Goal: Task Accomplishment & Management: Manage account settings

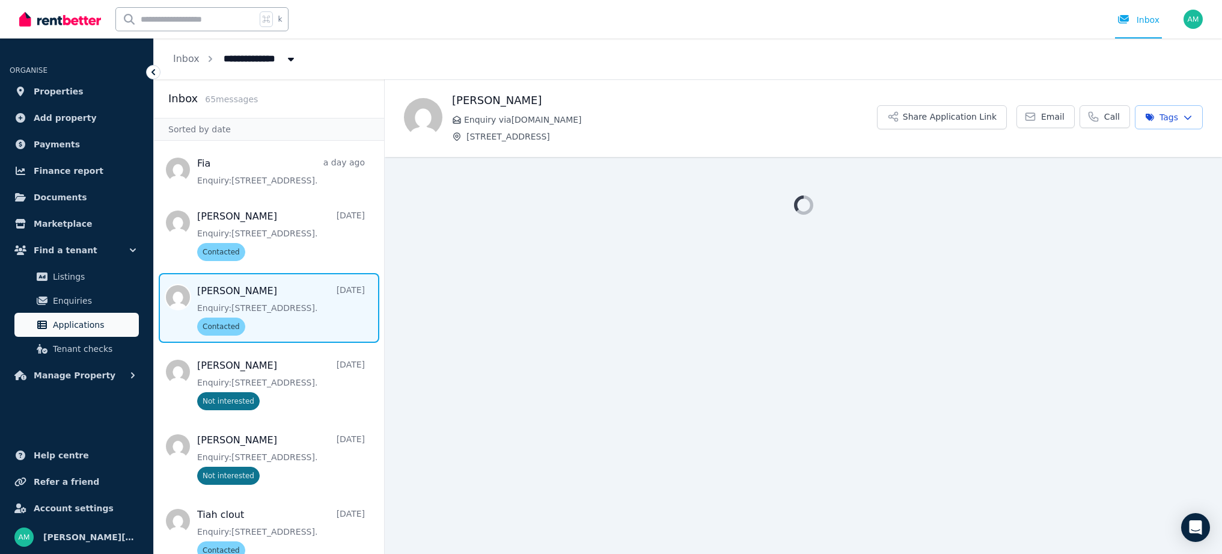
click at [82, 321] on span "Applications" at bounding box center [93, 324] width 81 height 14
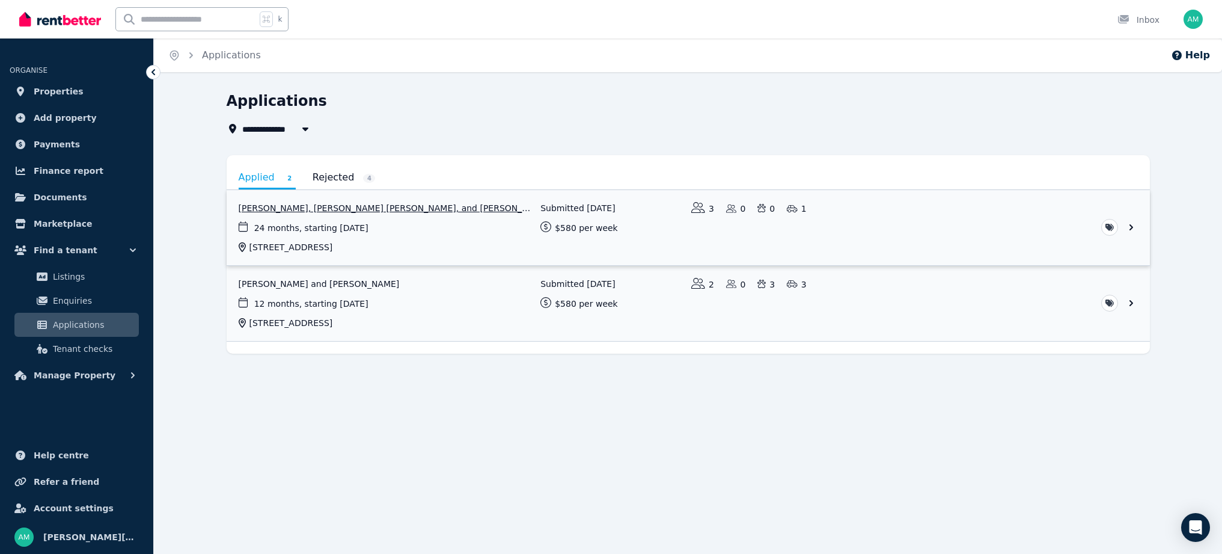
click at [314, 211] on link "View application: Andrin Heather, Fiapapalagi Heather, and Nardin-Gail Heather" at bounding box center [688, 227] width 923 height 75
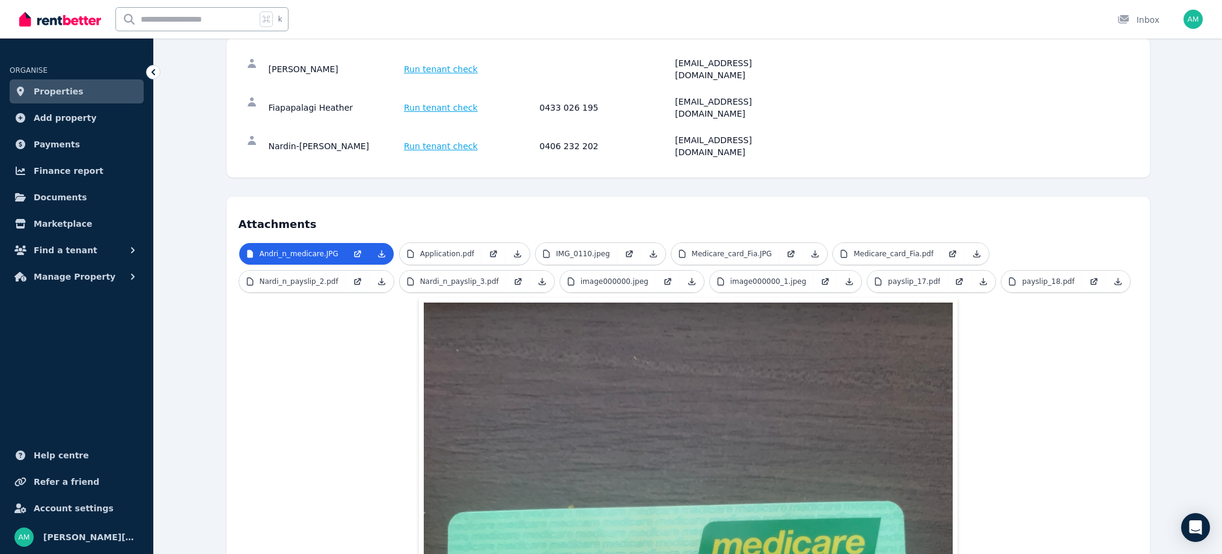
scroll to position [177, 0]
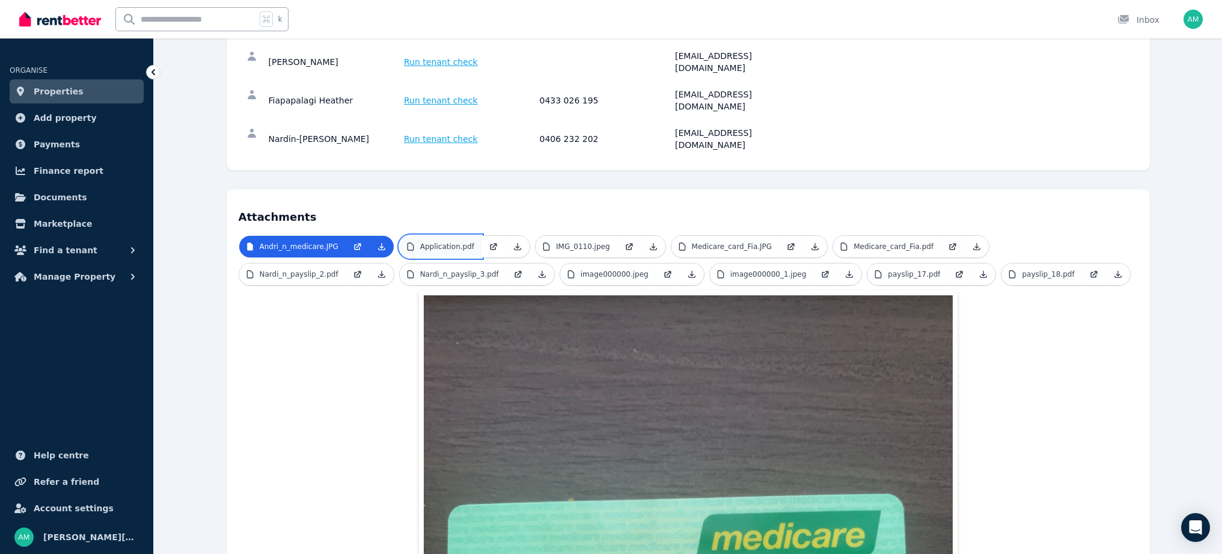
click at [453, 242] on p "Application.pdf" at bounding box center [447, 247] width 54 height 10
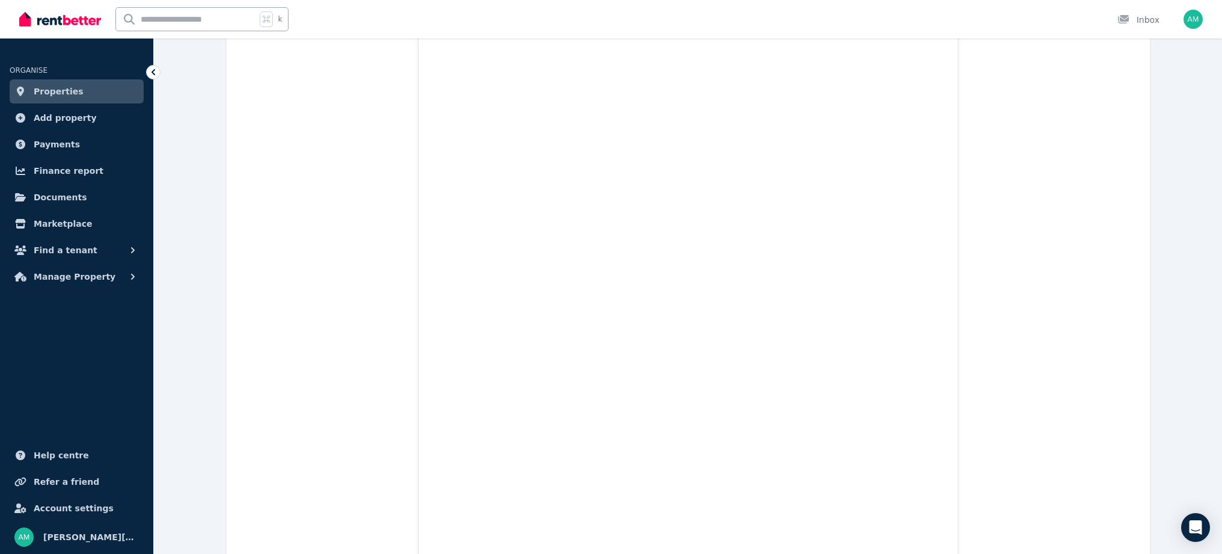
scroll to position [0, 0]
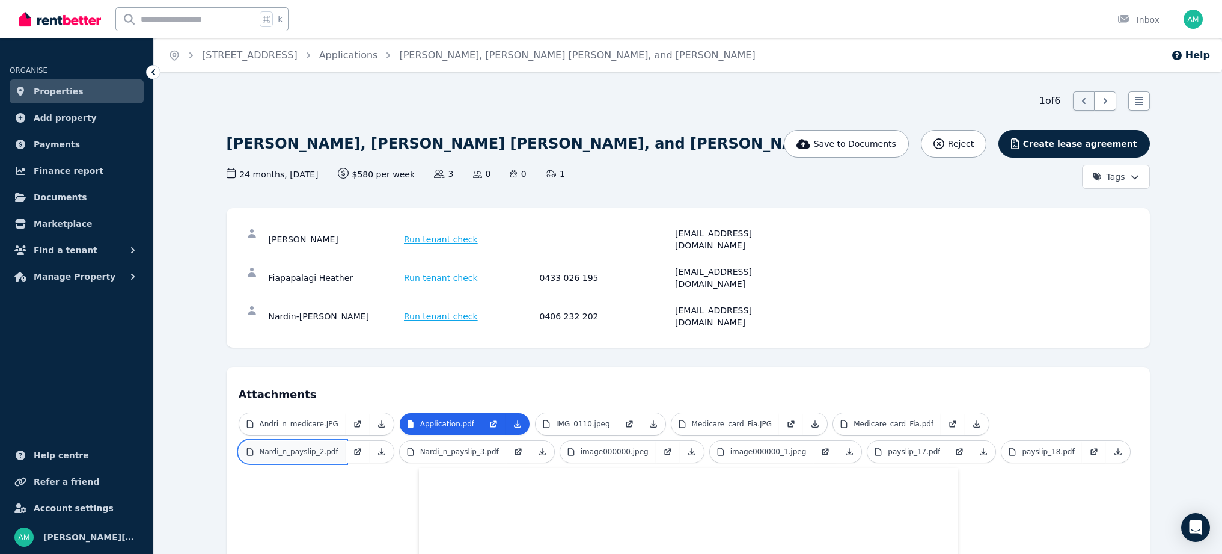
click at [315, 447] on p "Nardi_n_payslip_2.pdf" at bounding box center [299, 452] width 79 height 10
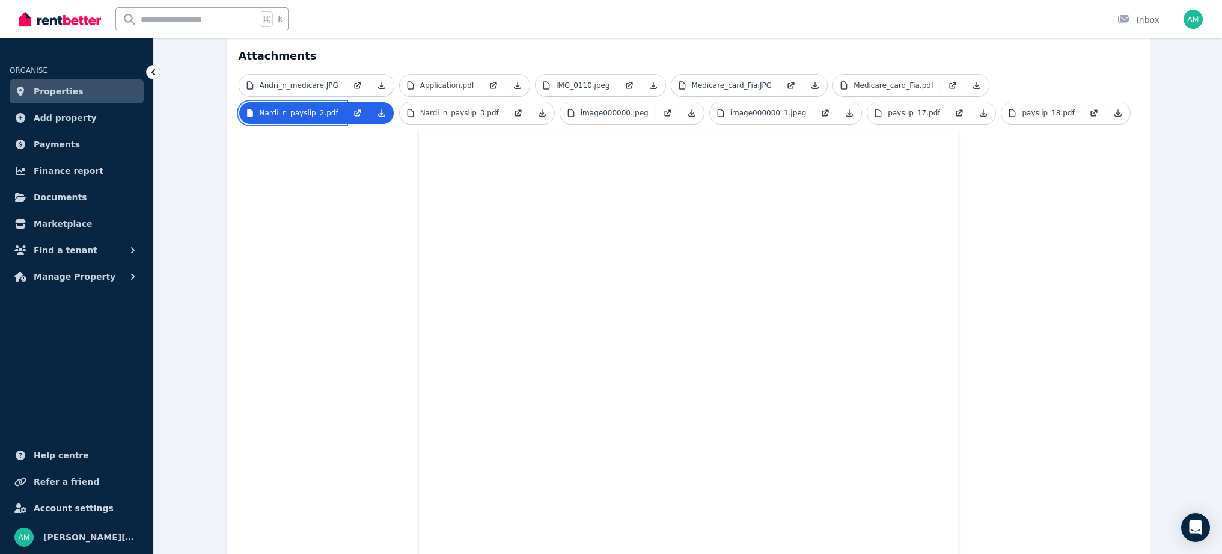
scroll to position [328, 0]
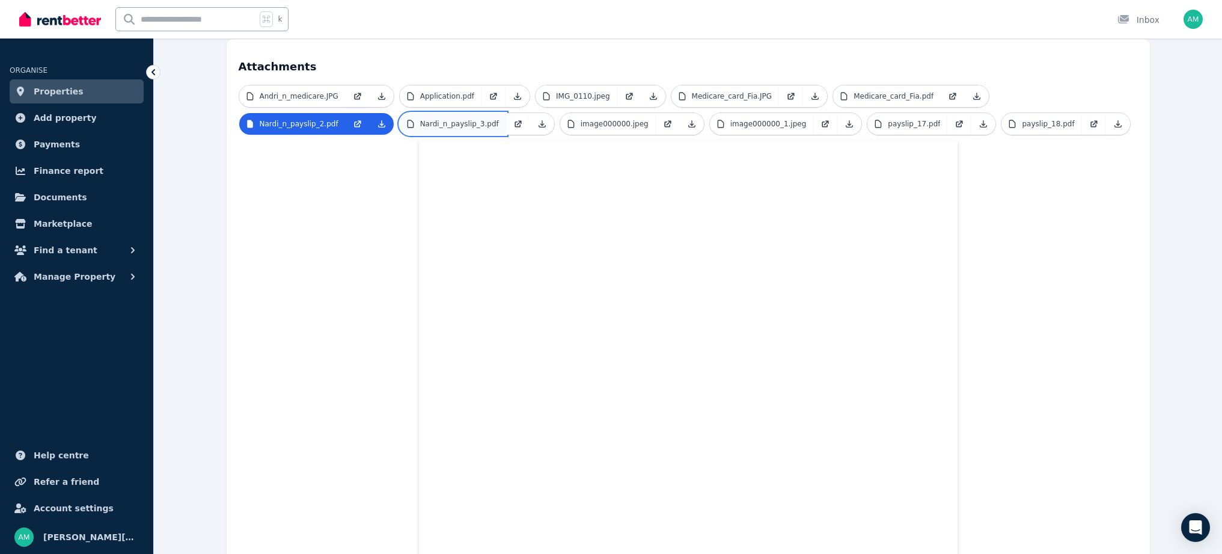
click at [444, 119] on p "Nardi_n_payslip_3.pdf" at bounding box center [459, 124] width 79 height 10
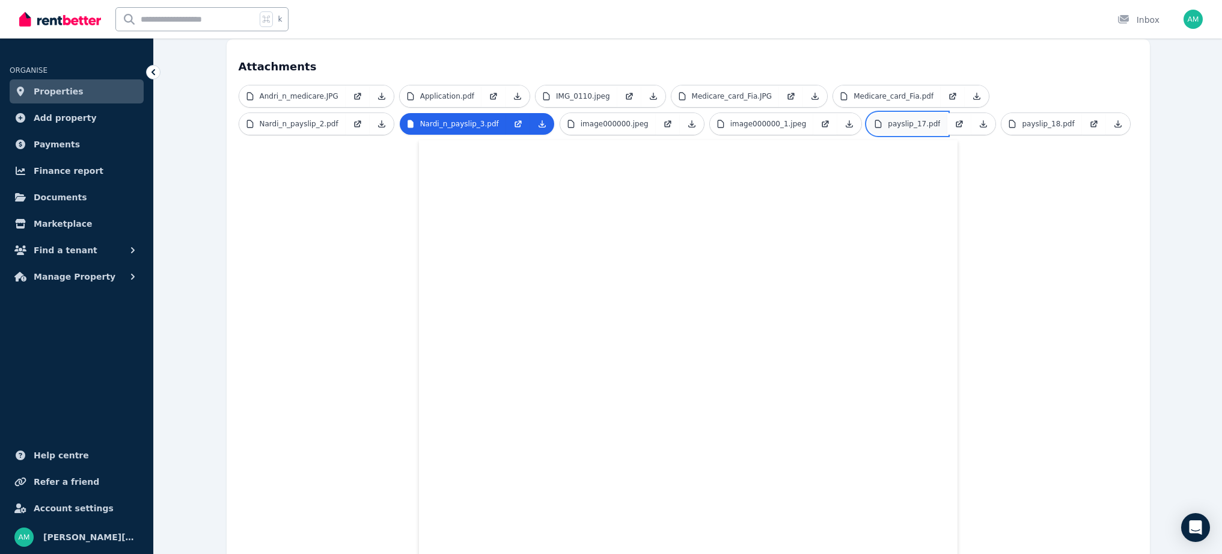
click at [920, 119] on p "payslip_17.pdf" at bounding box center [914, 124] width 52 height 10
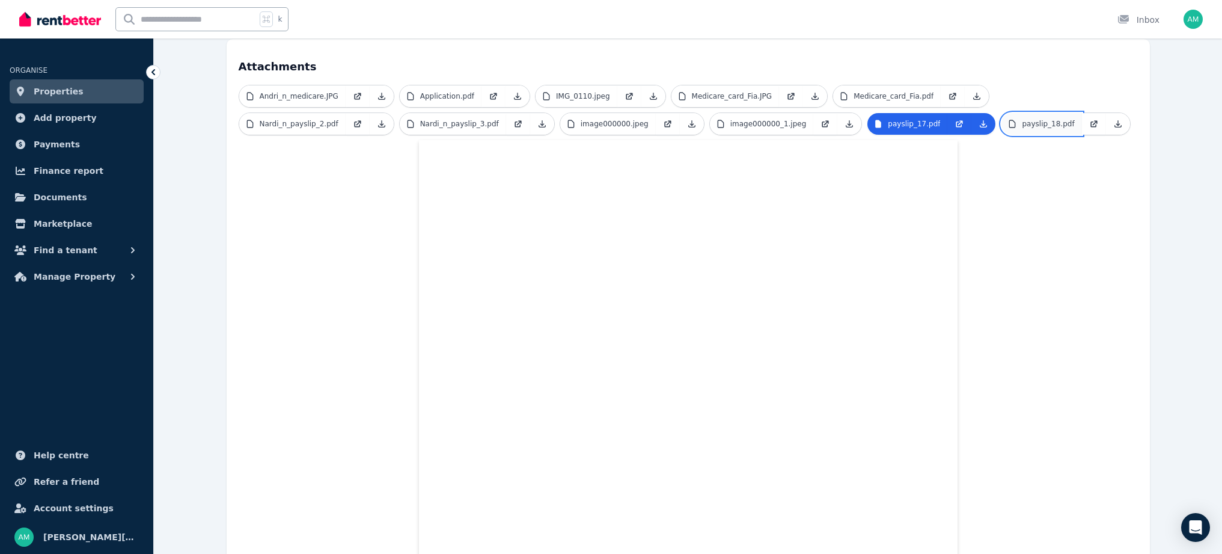
click at [1022, 119] on p "payslip_18.pdf" at bounding box center [1048, 124] width 52 height 10
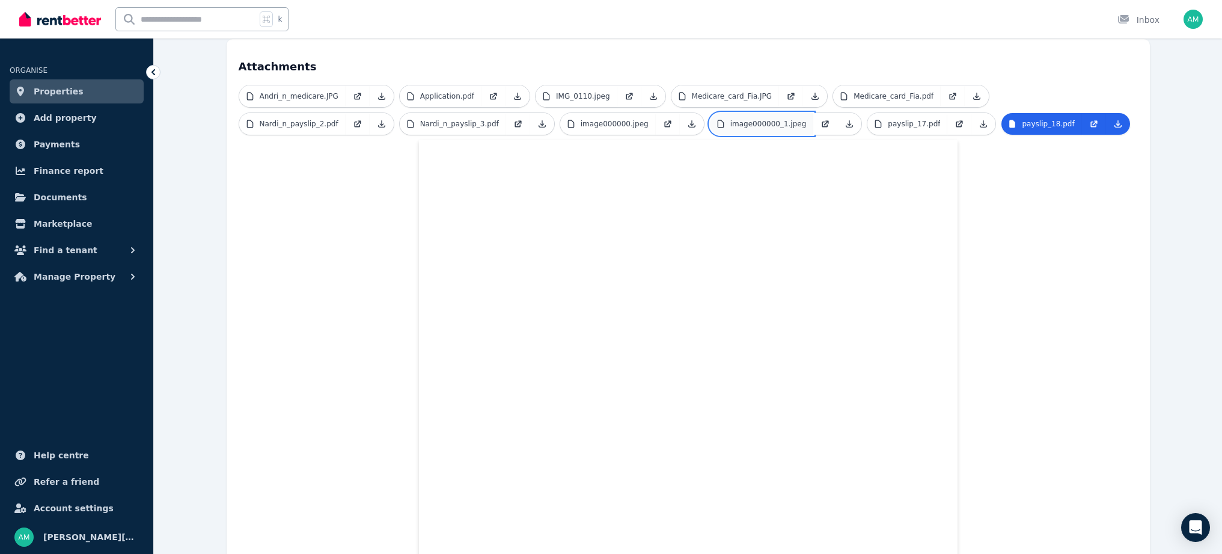
click at [746, 119] on p "image000000_1.jpeg" at bounding box center [768, 124] width 76 height 10
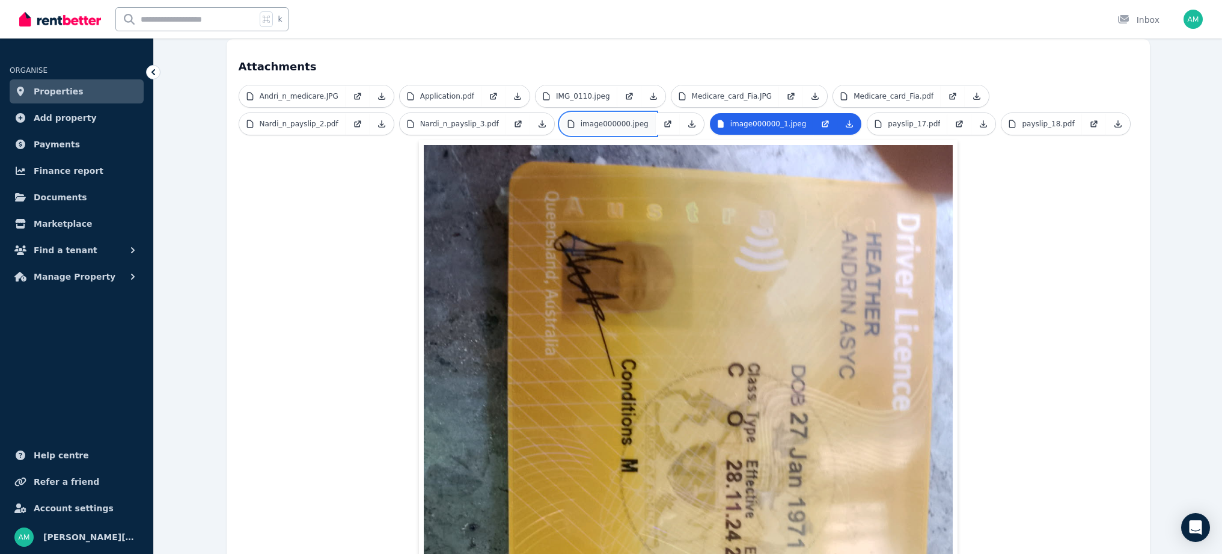
click at [591, 113] on link "image000000.jpeg" at bounding box center [608, 124] width 96 height 22
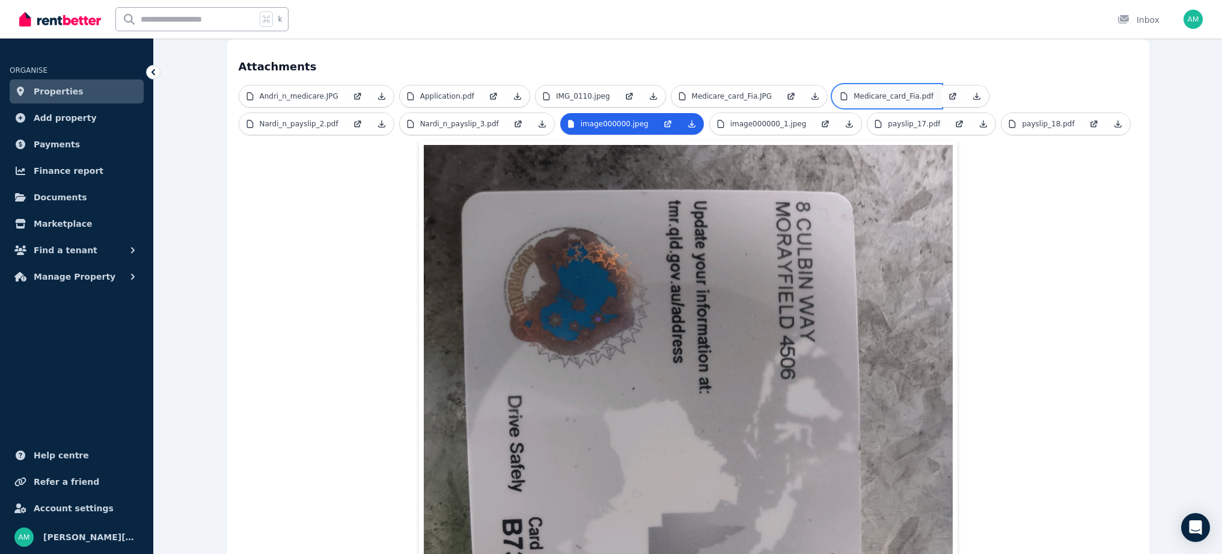
click at [888, 91] on p "Medicare_card_Fia.pdf" at bounding box center [893, 96] width 80 height 10
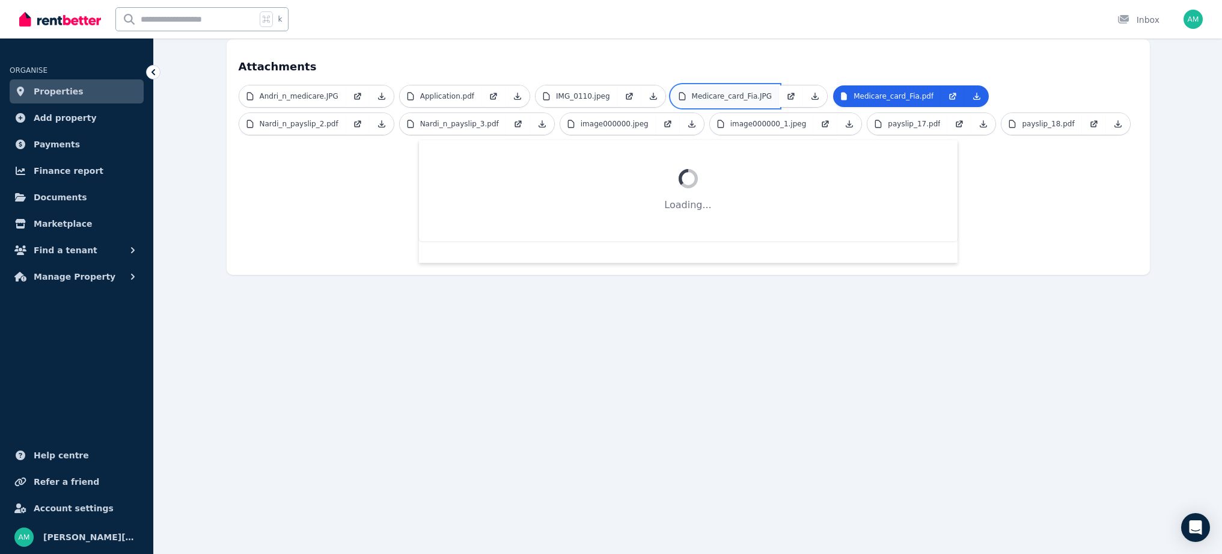
click at [710, 91] on p "Medicare_card_Fia.JPG" at bounding box center [732, 96] width 81 height 10
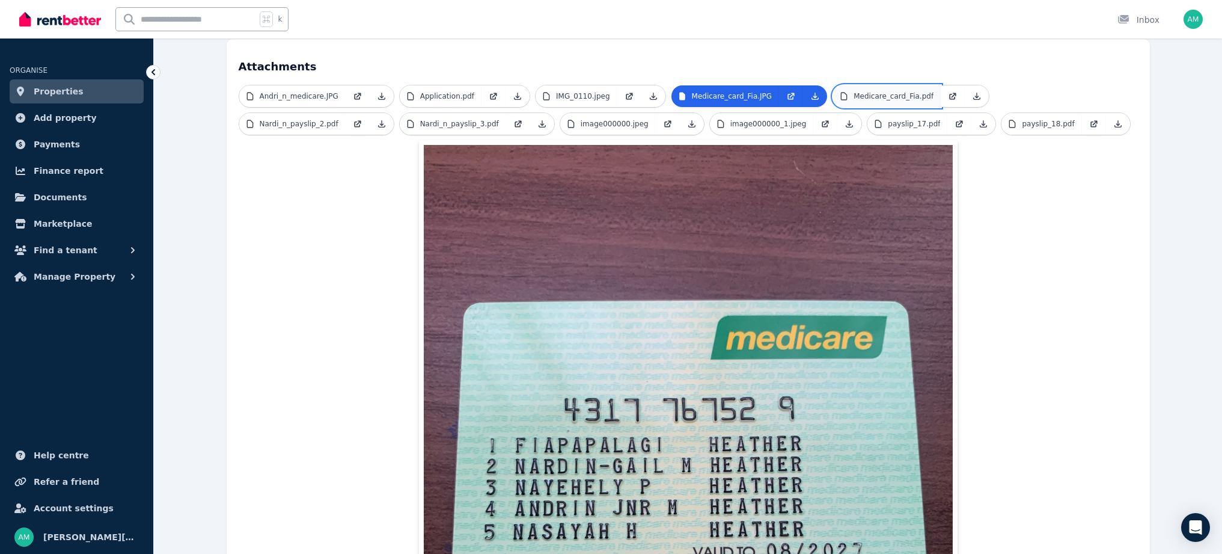
click at [883, 91] on p "Medicare_card_Fia.pdf" at bounding box center [893, 96] width 80 height 10
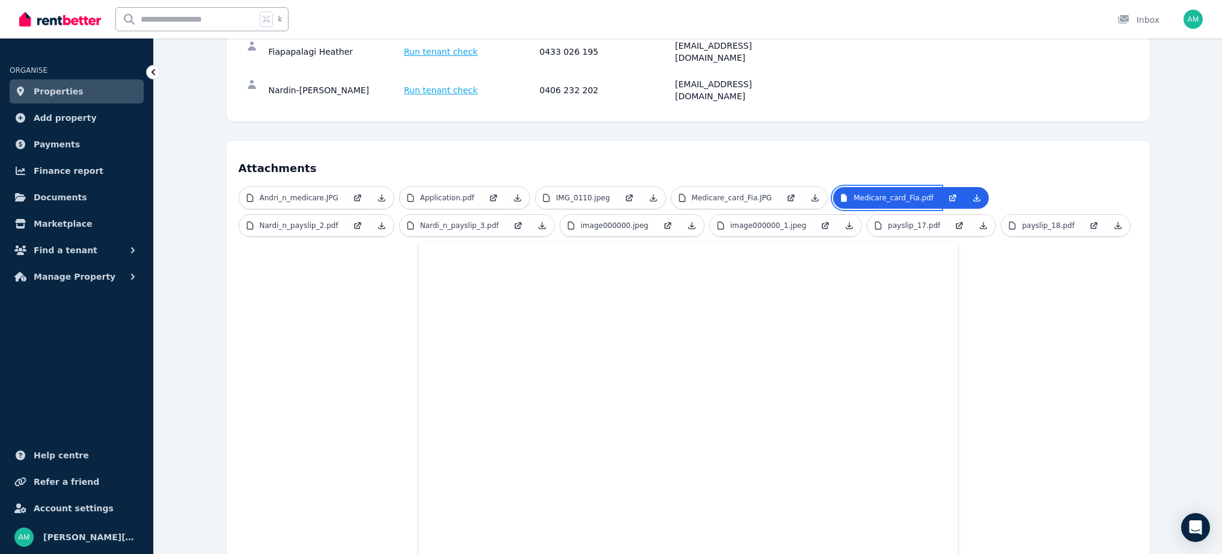
scroll to position [237, 0]
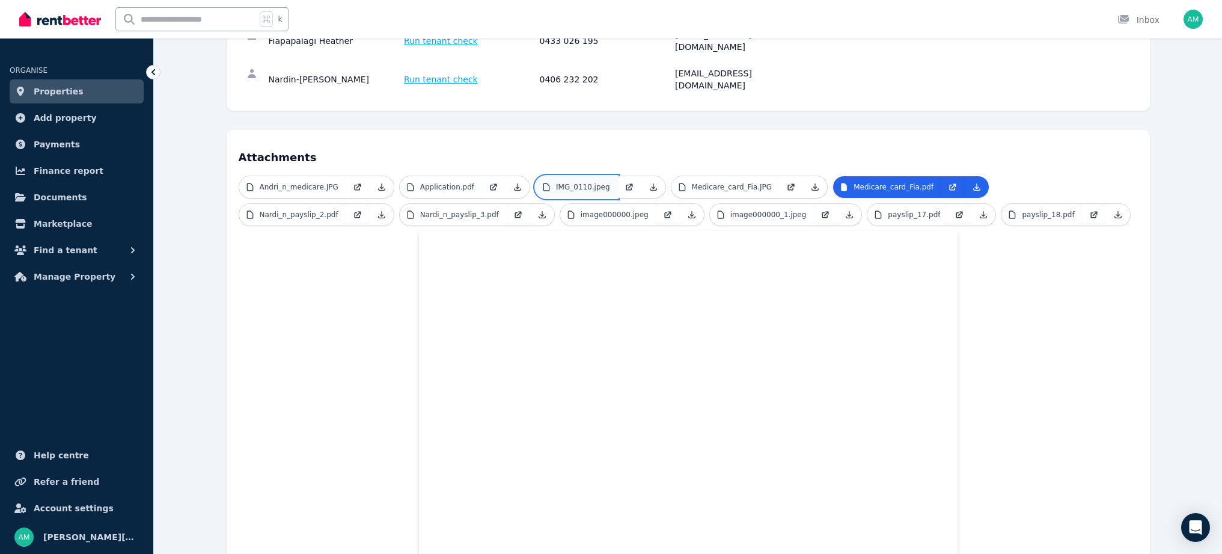
click at [567, 182] on p "IMG_0110.jpeg" at bounding box center [583, 187] width 54 height 10
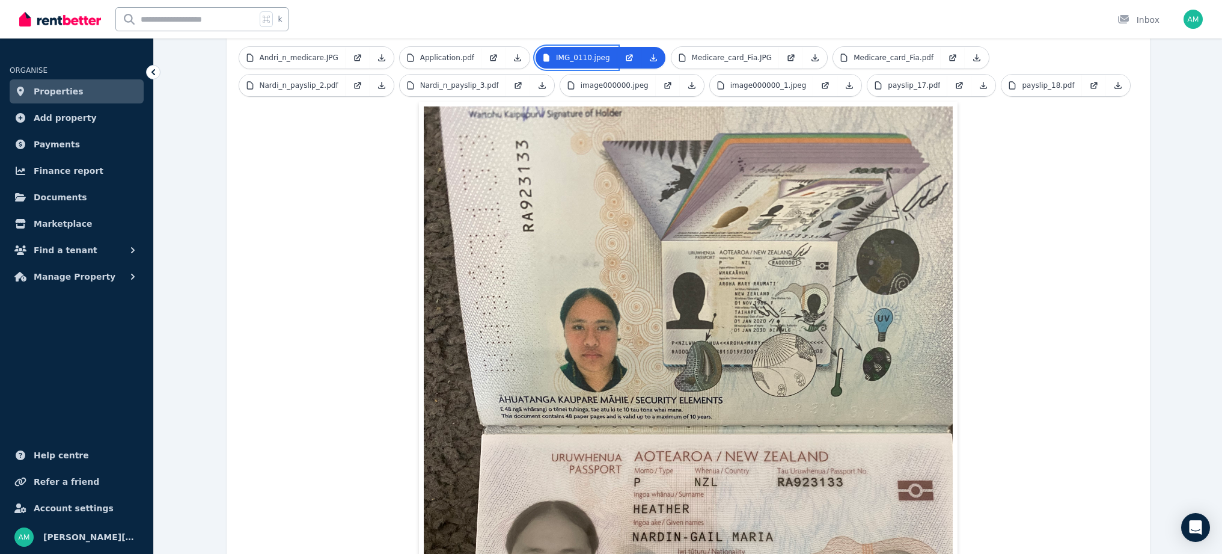
scroll to position [335, 0]
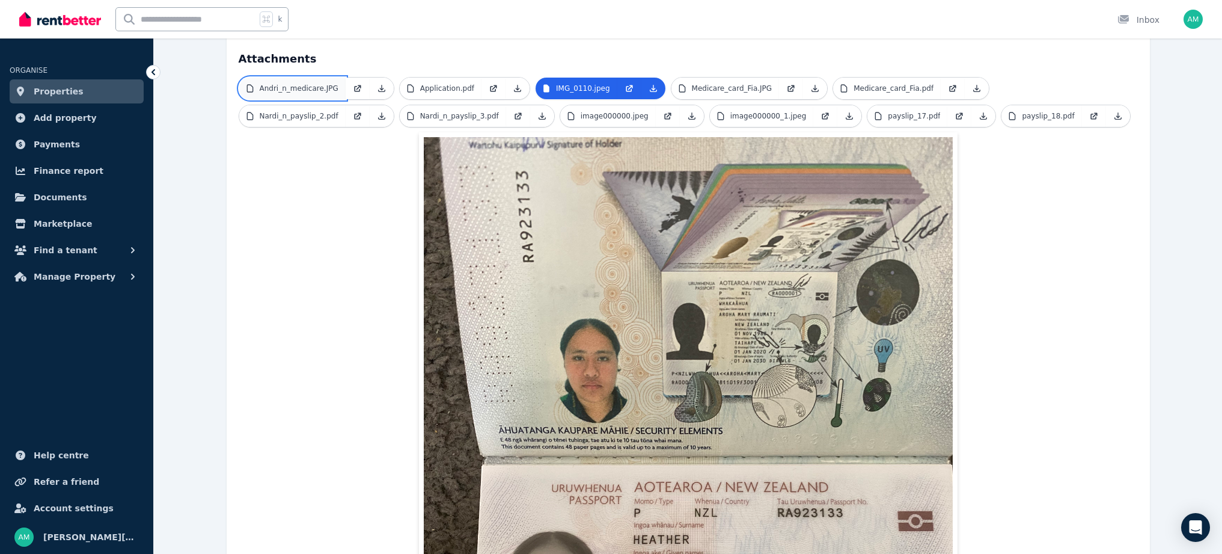
click at [314, 84] on p "Andri_n_medicare.JPG" at bounding box center [299, 89] width 79 height 10
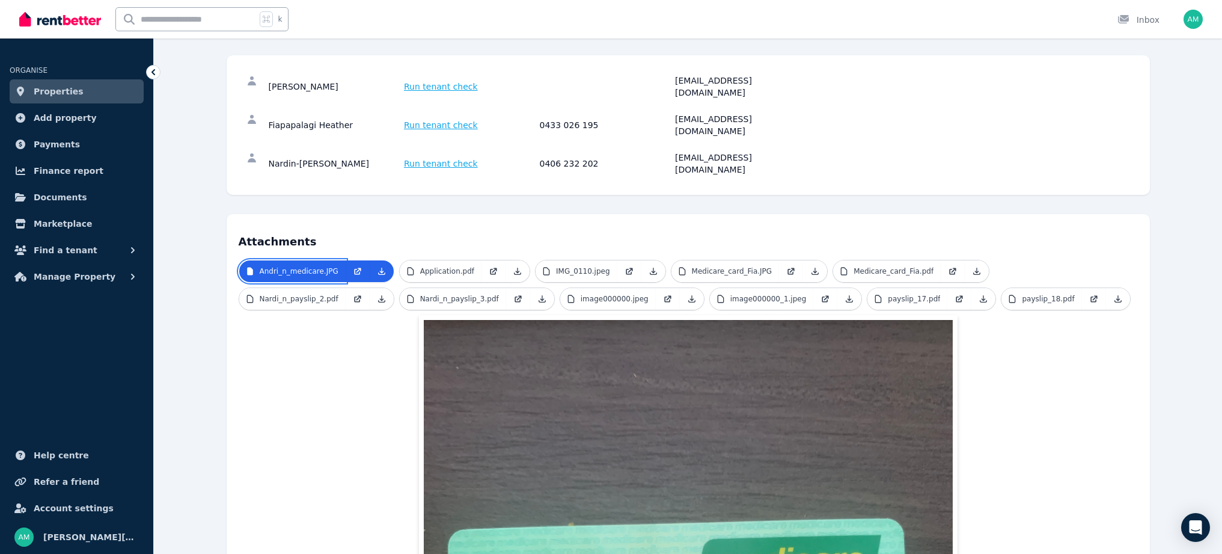
scroll to position [63, 0]
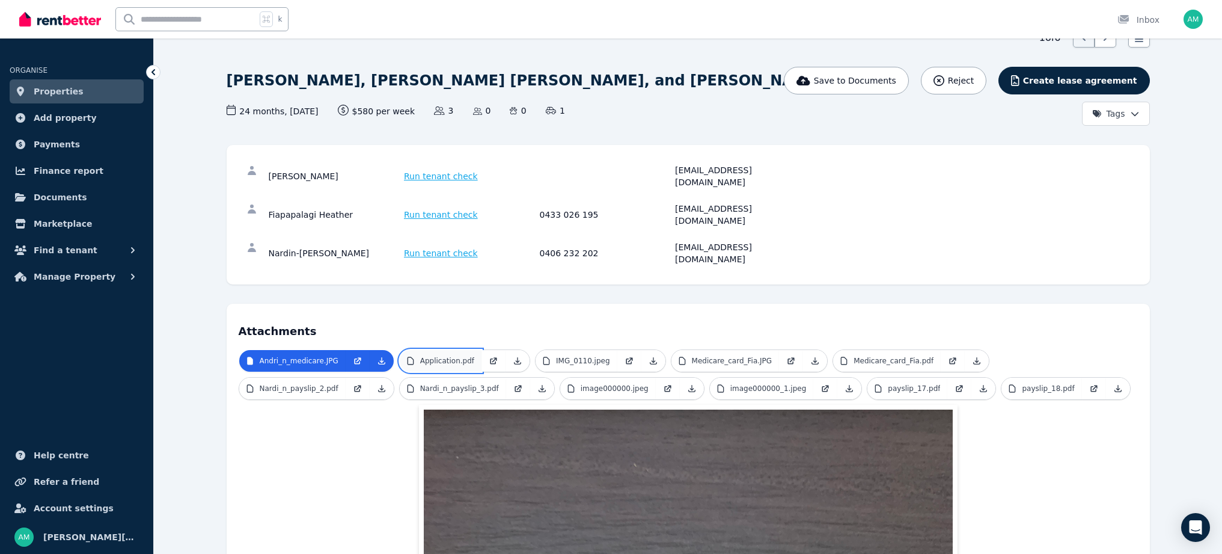
click at [454, 356] on p "Application.pdf" at bounding box center [447, 361] width 54 height 10
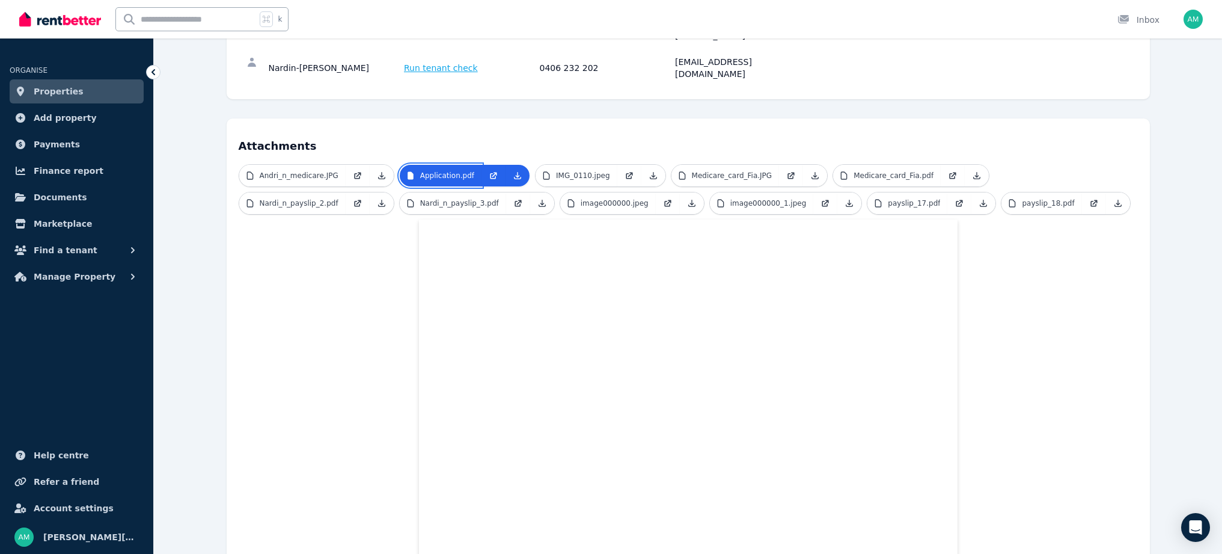
scroll to position [246, 0]
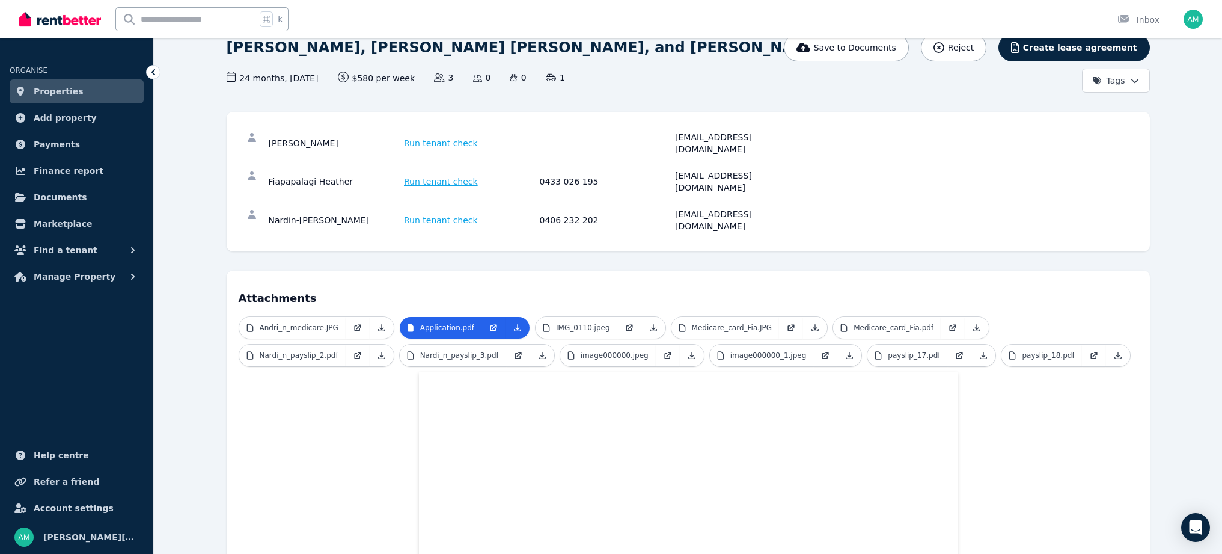
scroll to position [11, 0]
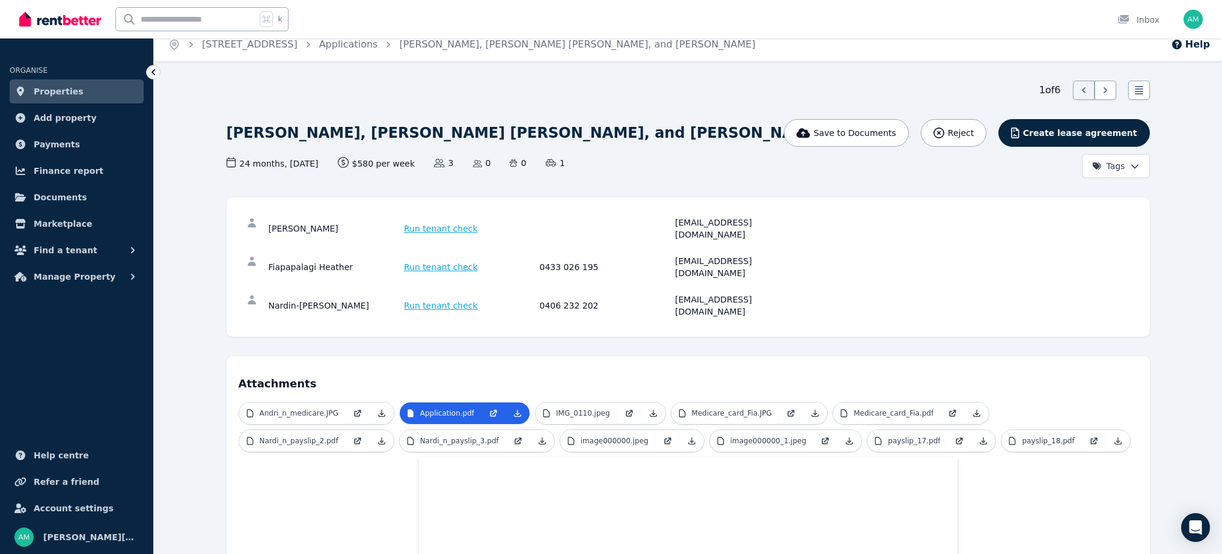
click at [1021, 368] on h4 "Attachments" at bounding box center [688, 380] width 899 height 24
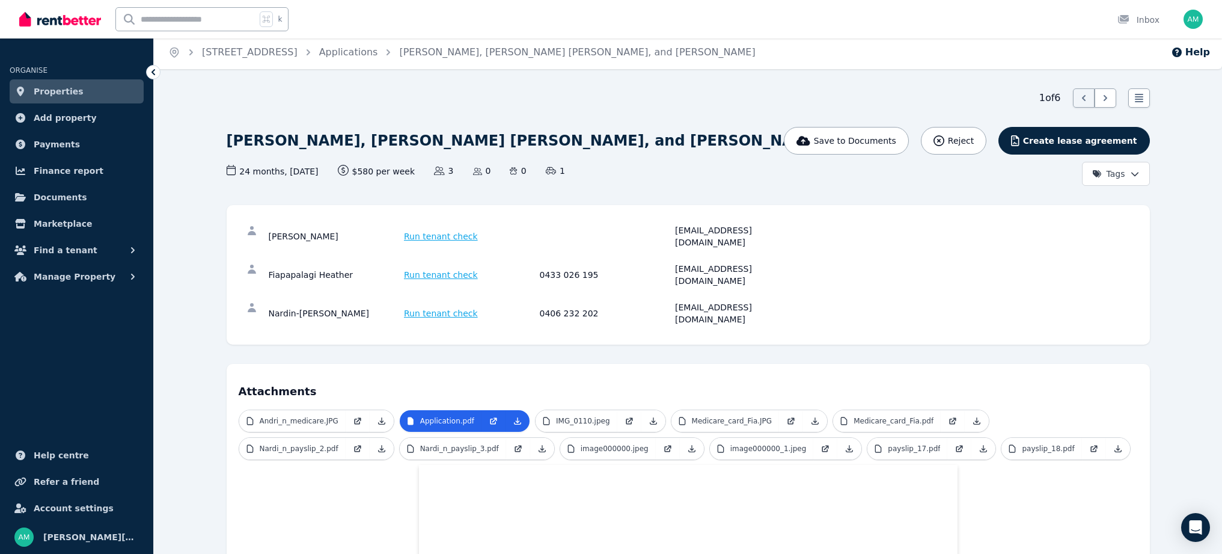
scroll to position [0, 0]
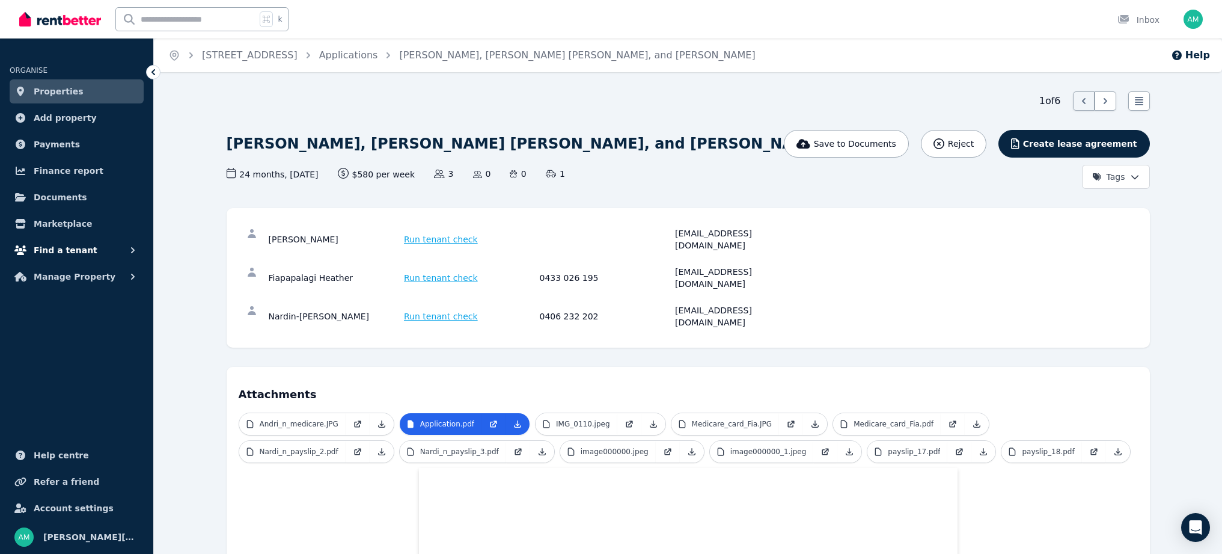
click at [56, 252] on span "Find a tenant" at bounding box center [66, 250] width 64 height 14
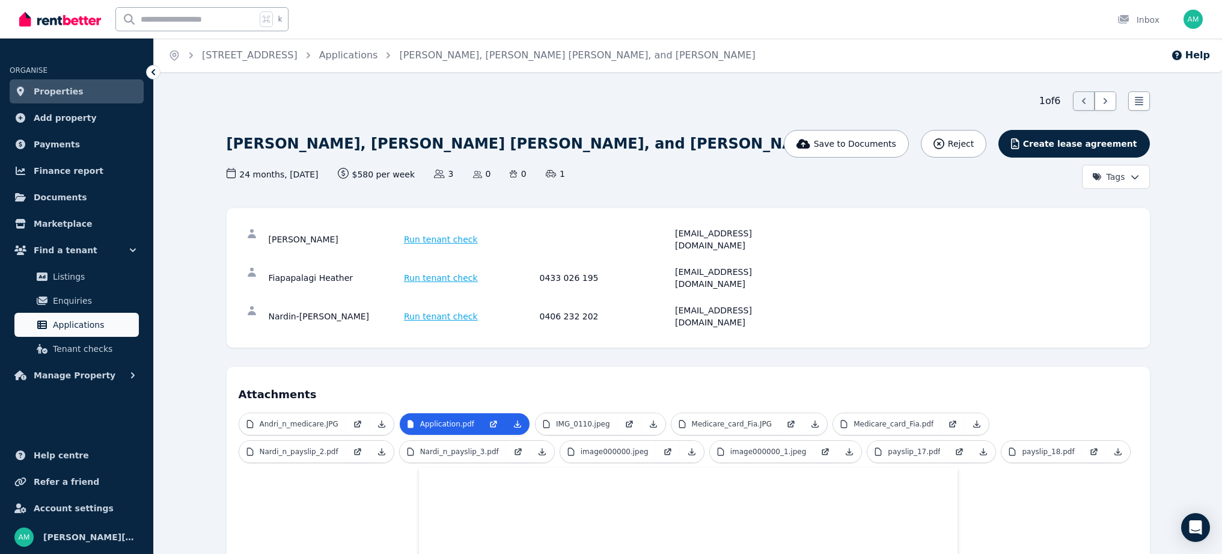
click at [70, 320] on span "Applications" at bounding box center [93, 324] width 81 height 14
